Goal: Task Accomplishment & Management: Use online tool/utility

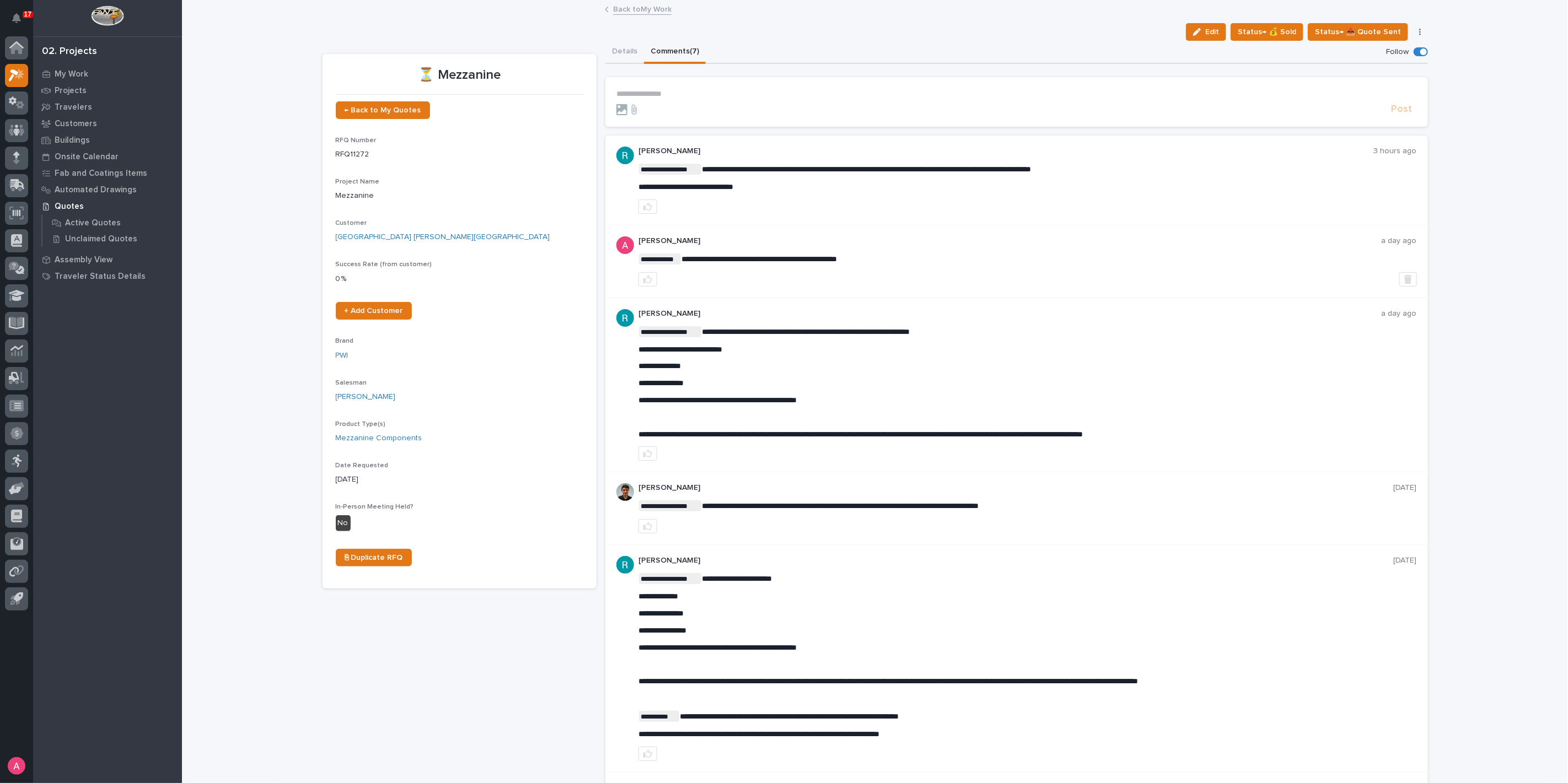
click at [191, 134] on div "Loading... Saving… Loading... Saving… ⏳ Mezzanine Edit Status→ 💰 Sold Status→ 📤…" at bounding box center [875, 526] width 1386 height 1049
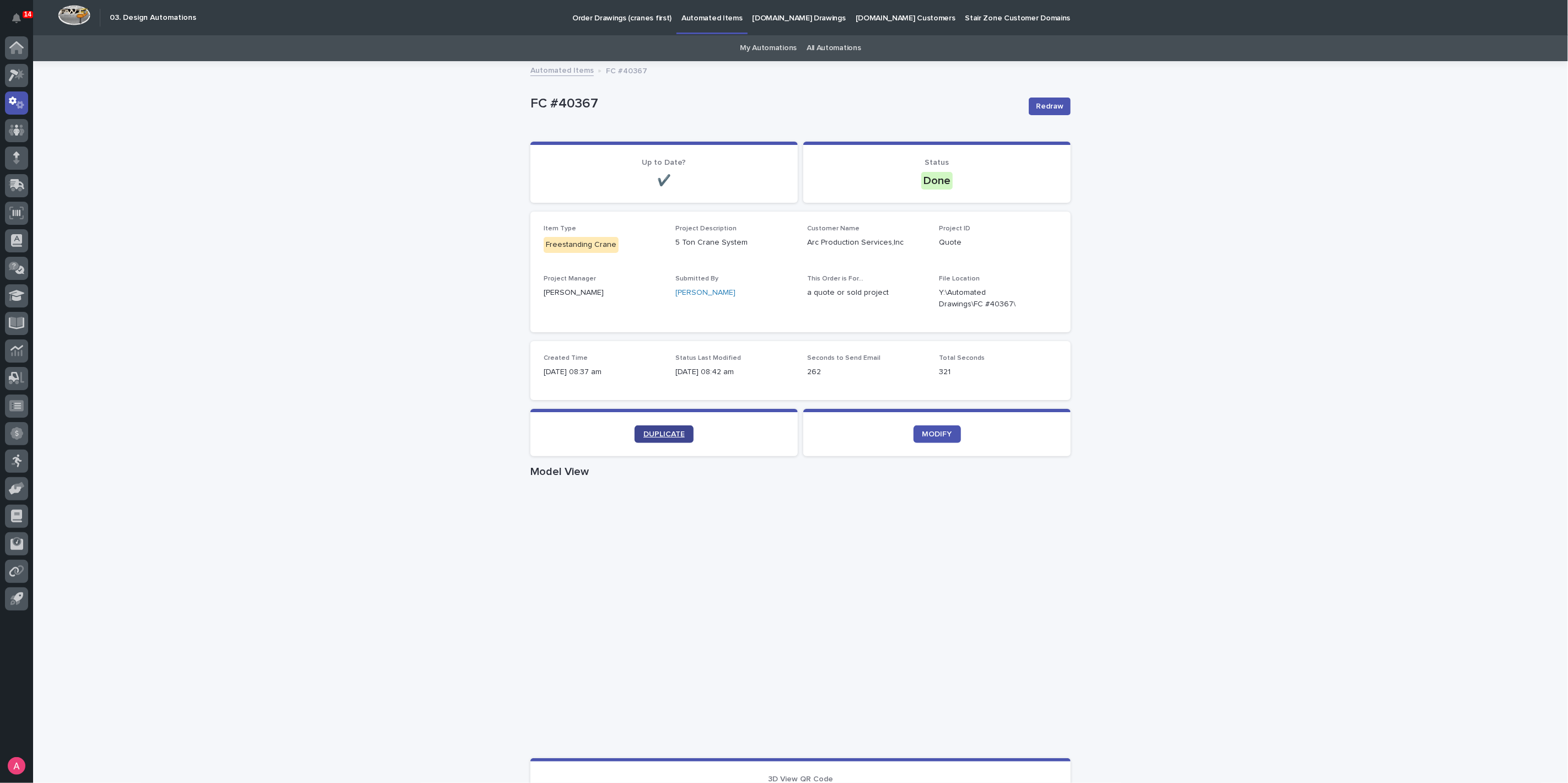
click at [667, 426] on link "DUPLICATE" at bounding box center [664, 434] width 59 height 18
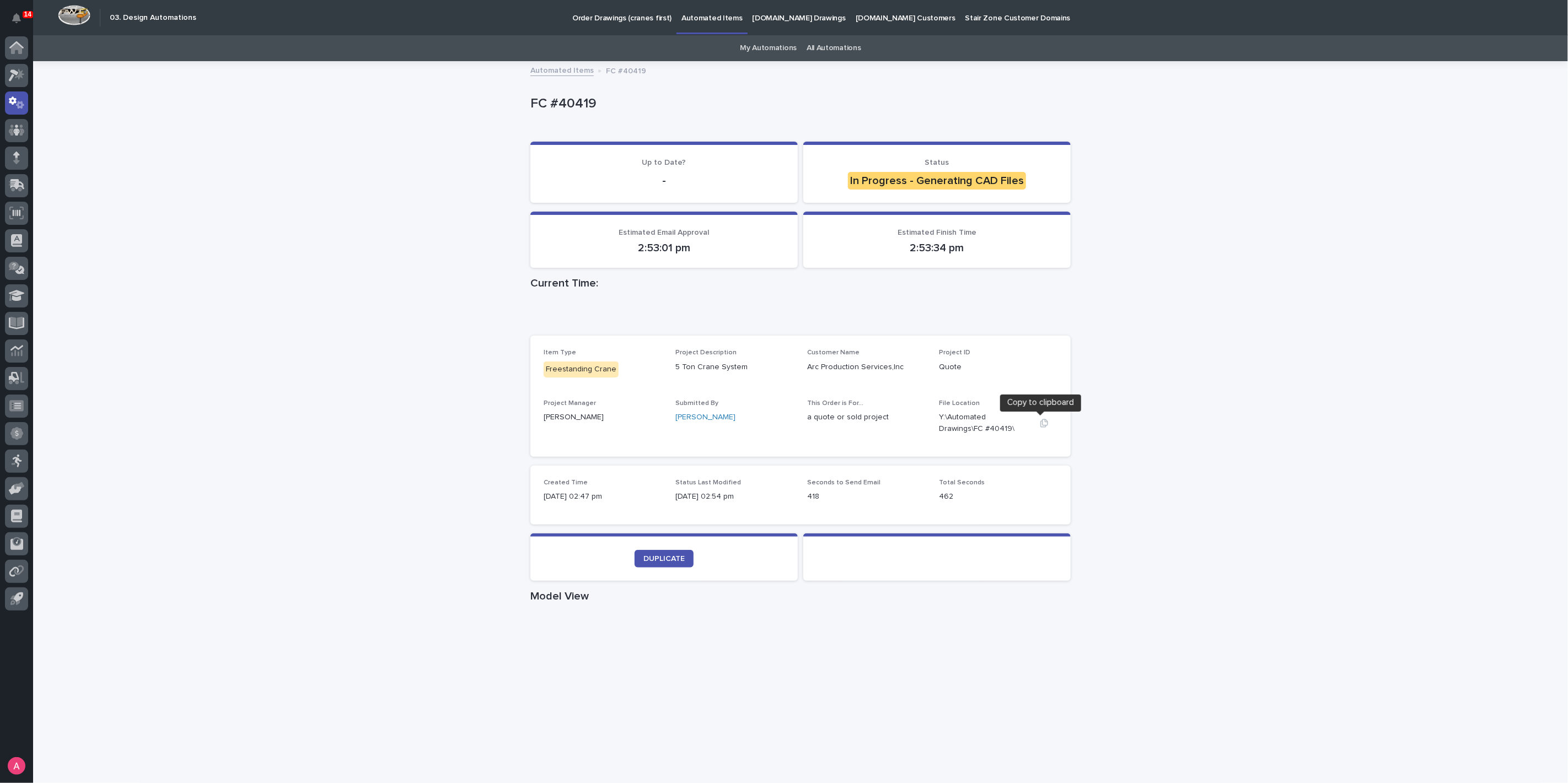
click at [1045, 426] on button "button" at bounding box center [1044, 423] width 26 height 9
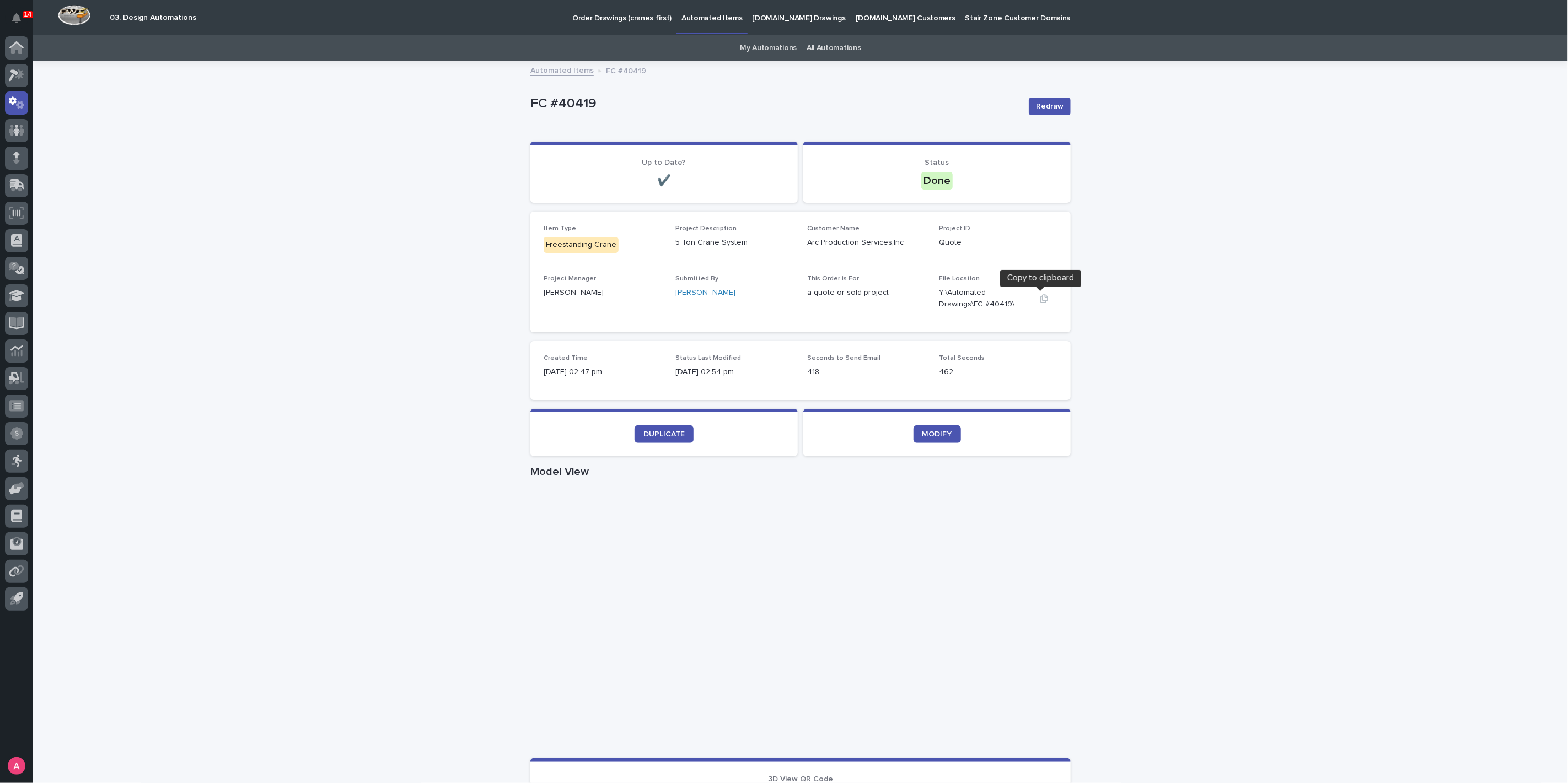
click at [1044, 298] on icon "button" at bounding box center [1044, 299] width 9 height 9
